Goal: Transaction & Acquisition: Purchase product/service

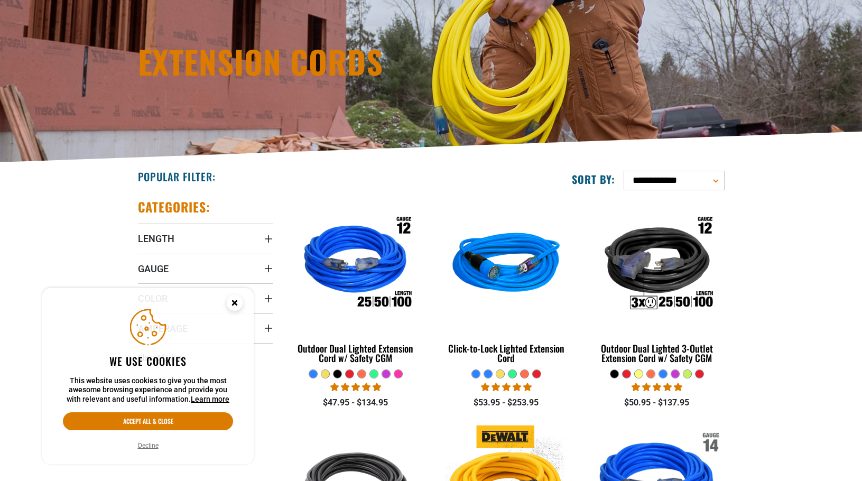
scroll to position [159, 0]
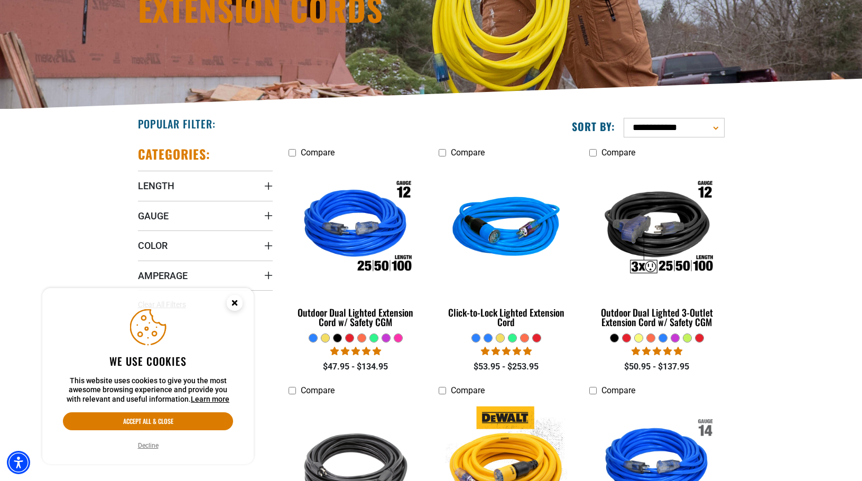
click at [238, 301] on circle "Cookie Consent" at bounding box center [235, 303] width 16 height 16
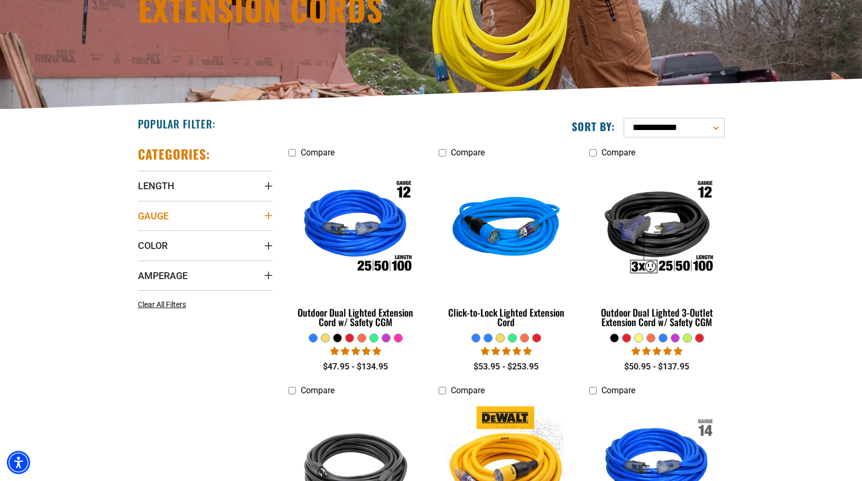
click at [216, 220] on summary "Gauge" at bounding box center [205, 216] width 135 height 30
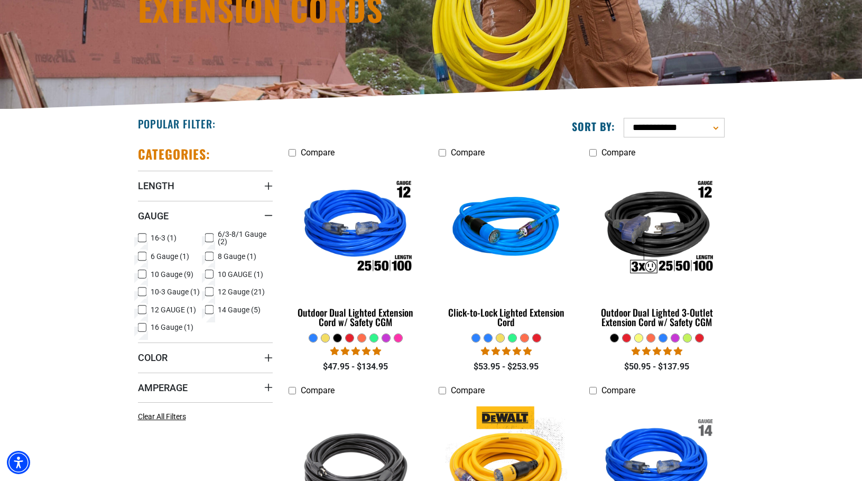
click at [142, 277] on icon at bounding box center [142, 274] width 8 height 14
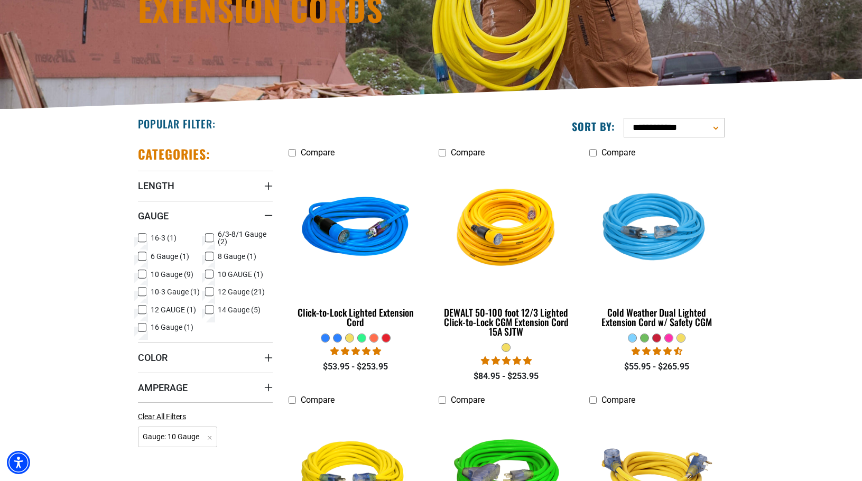
click at [148, 290] on label "10-3 Gauge (1) 10-3 Gauge (1 product)" at bounding box center [172, 292] width 68 height 14
click at [145, 275] on icon at bounding box center [142, 275] width 6 height 6
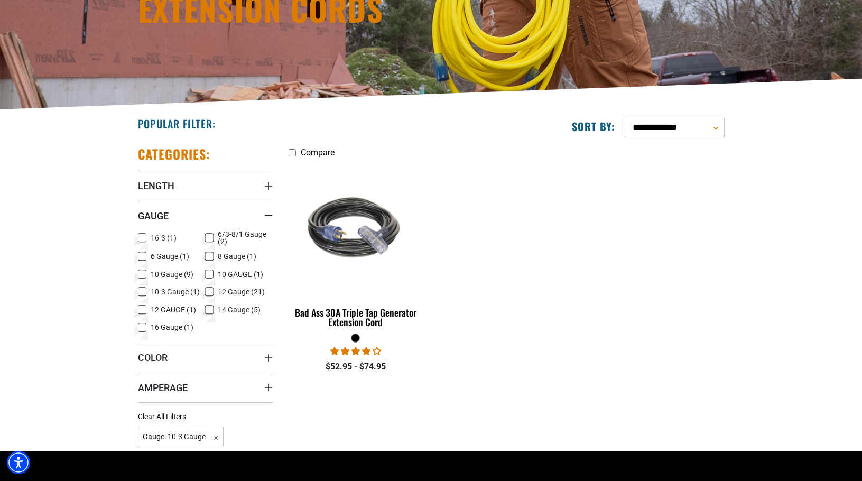
click at [139, 290] on icon at bounding box center [142, 292] width 6 height 6
click at [140, 276] on icon at bounding box center [142, 274] width 8 height 14
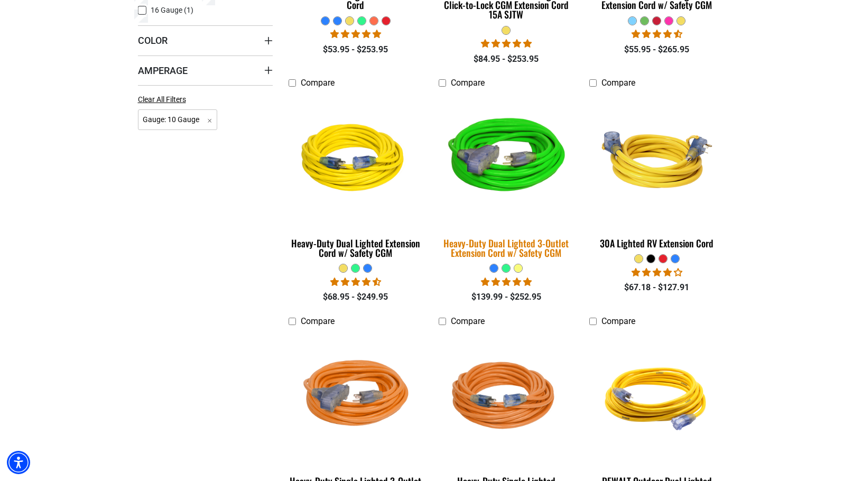
scroll to position [581, 0]
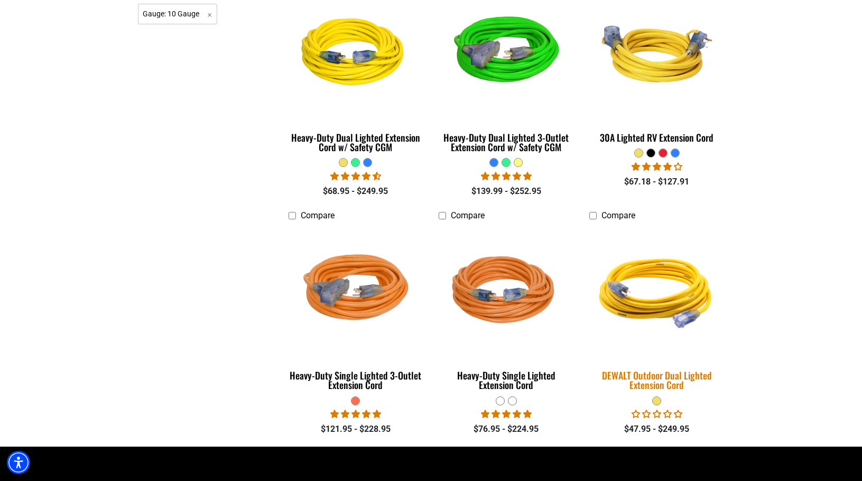
click at [618, 382] on div "DEWALT Outdoor Dual Lighted Extension Cord" at bounding box center [656, 379] width 135 height 19
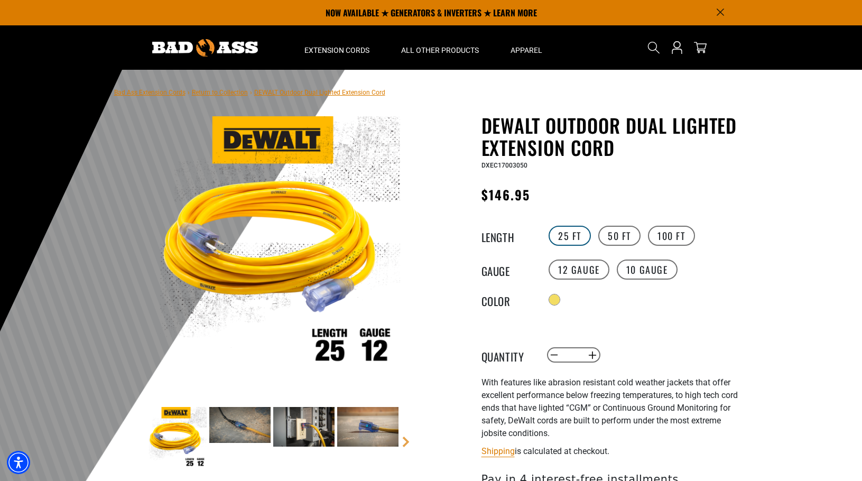
click at [572, 241] on label "25 FT" at bounding box center [570, 236] width 42 height 20
